Goal: Task Accomplishment & Management: Use online tool/utility

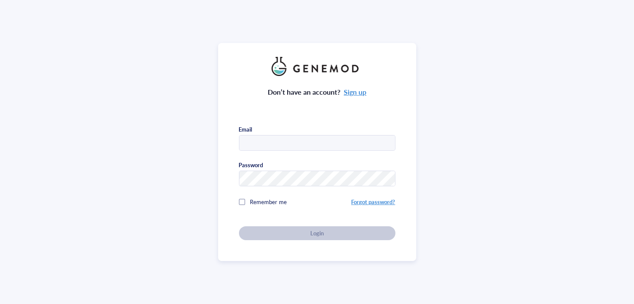
type input "[PERSON_NAME][EMAIL_ADDRESS][DOMAIN_NAME]"
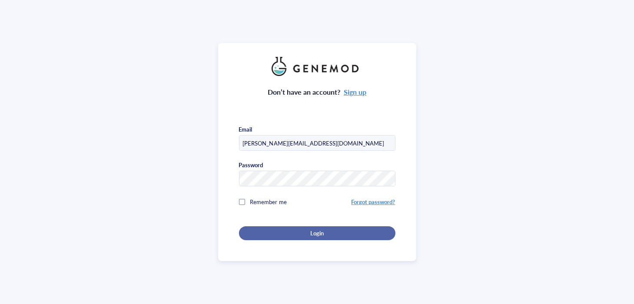
click at [329, 236] on button "Login" at bounding box center [317, 233] width 156 height 14
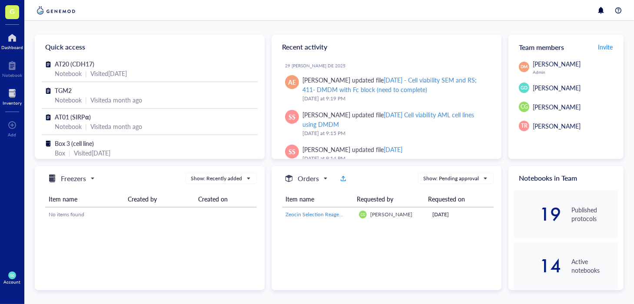
click at [10, 92] on div at bounding box center [12, 93] width 19 height 14
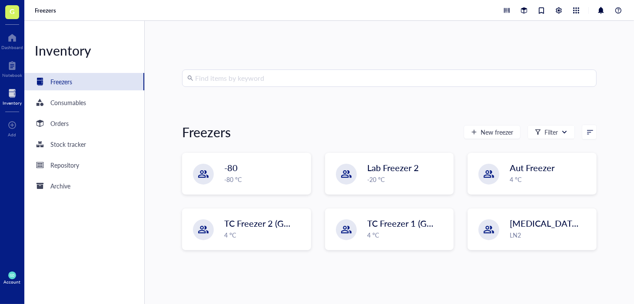
click at [432, 49] on div "Find items by keyword Freezers New freezer Filter -80 -80 °C Lab Freezer 2 -20 …" at bounding box center [389, 162] width 489 height 283
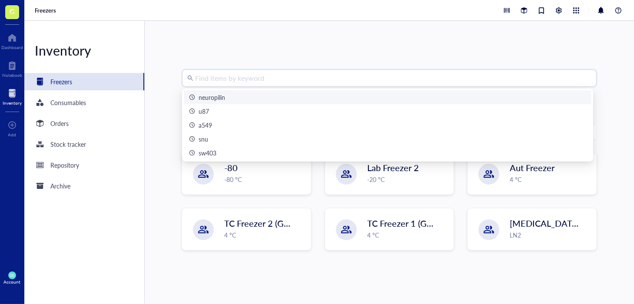
click at [223, 81] on input "search" at bounding box center [393, 78] width 396 height 17
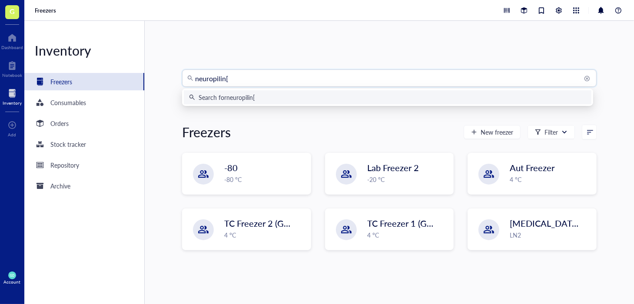
type input "neuropilin"
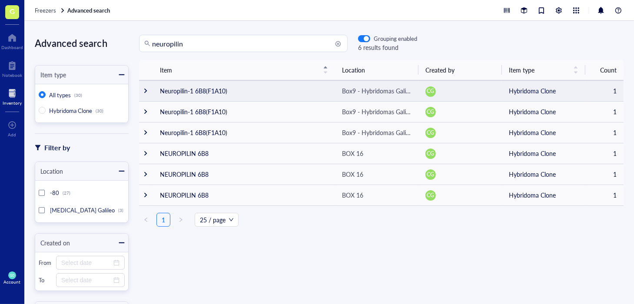
click at [195, 90] on td "Neuropilin-1 6B8(F1A10)" at bounding box center [244, 90] width 182 height 21
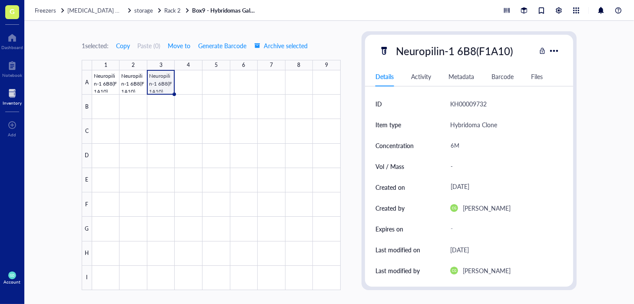
click at [613, 120] on div "1 selected: Copy Paste ( 0 ) Move to Generate Barcode Archive selected 1 2 3 4 …" at bounding box center [329, 162] width 610 height 283
click at [187, 84] on div at bounding box center [216, 180] width 249 height 220
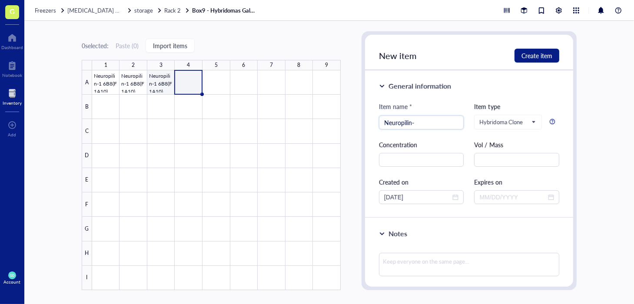
type input "Neuropilin-1"
drag, startPoint x: 407, startPoint y: 121, endPoint x: 362, endPoint y: 122, distance: 45.2
click at [362, 122] on div "New item Create item General information Item name * Neuropilin-1 Neuropilin-1 …" at bounding box center [469, 160] width 215 height 259
click at [259, 120] on div at bounding box center [216, 180] width 249 height 220
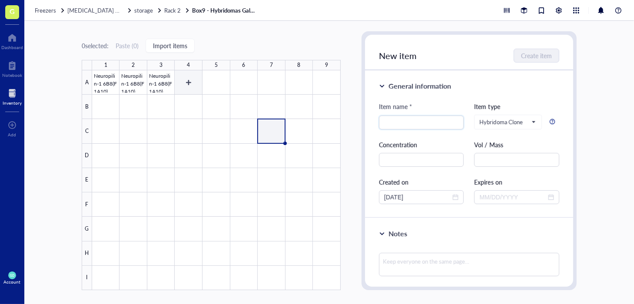
click at [198, 81] on div at bounding box center [216, 180] width 249 height 220
click at [223, 11] on link "Box9 - Hybridomas Galileo" at bounding box center [224, 11] width 65 height 8
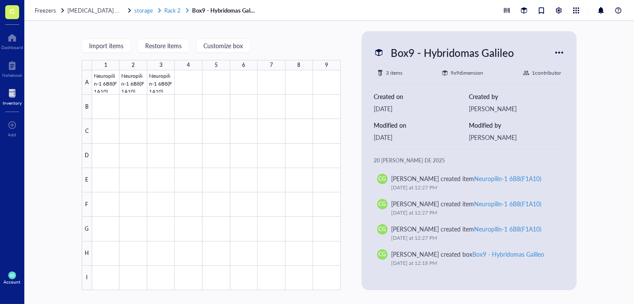
click at [174, 11] on span "Rack 2" at bounding box center [172, 10] width 17 height 8
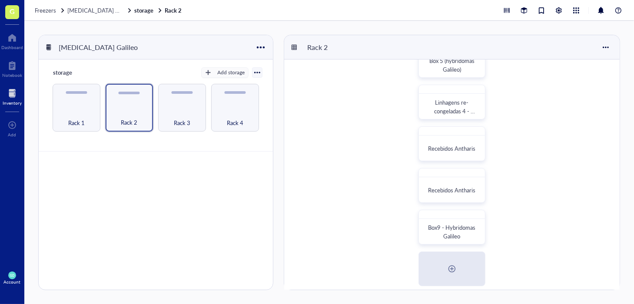
scroll to position [200, 0]
